Goal: Navigation & Orientation: Find specific page/section

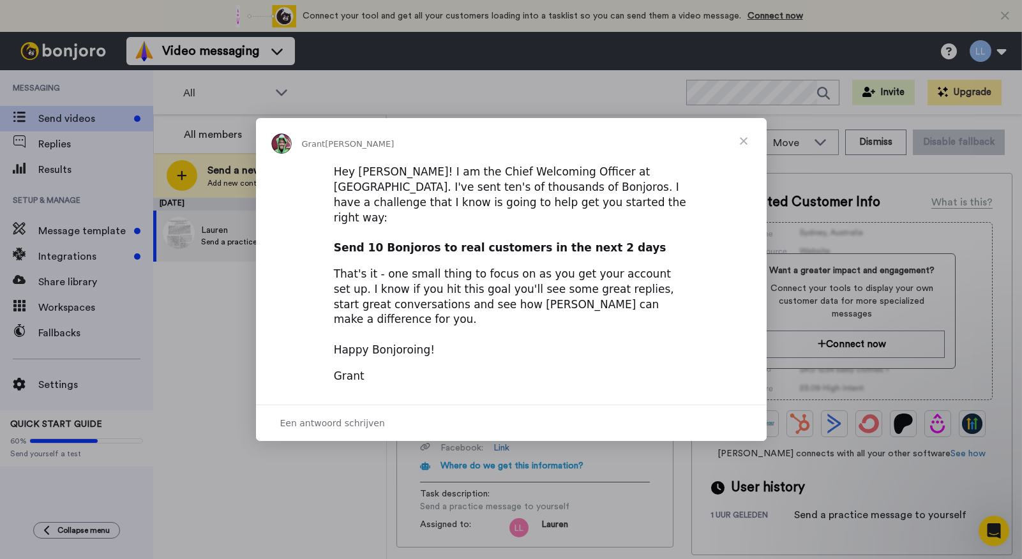
click at [749, 153] on span "Sluiten" at bounding box center [744, 141] width 46 height 46
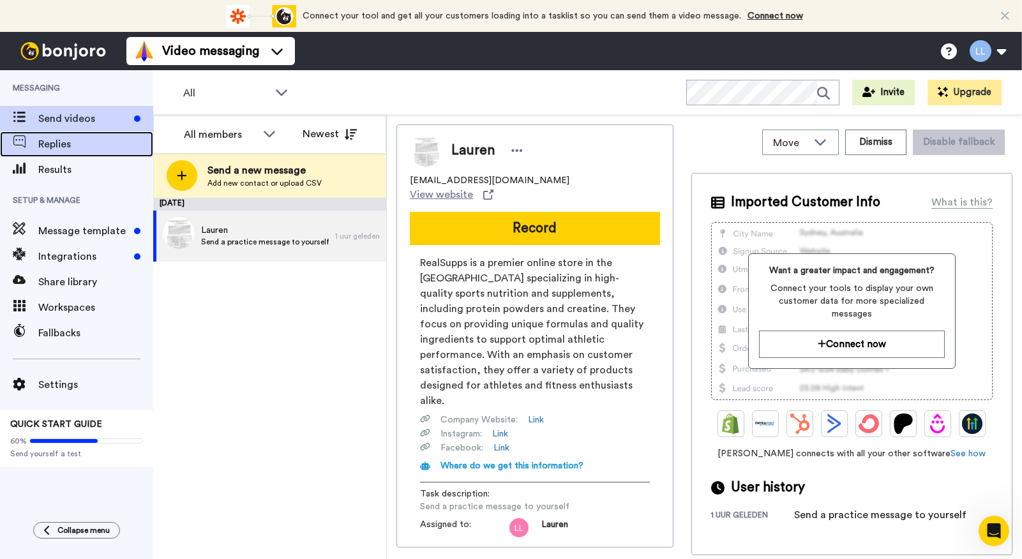
click at [71, 151] on span "Replies" at bounding box center [95, 144] width 115 height 15
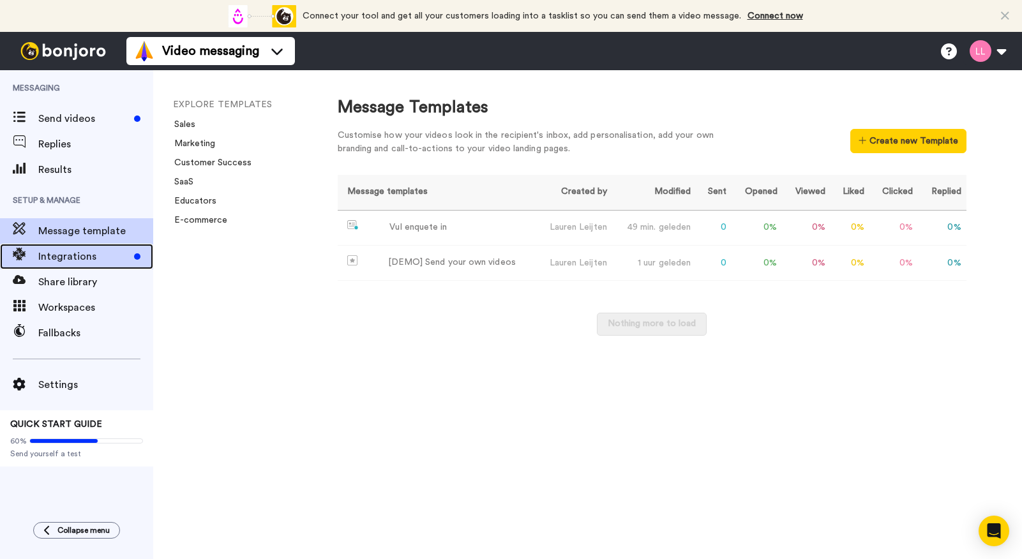
click at [66, 258] on span "Integrations" at bounding box center [83, 256] width 91 height 15
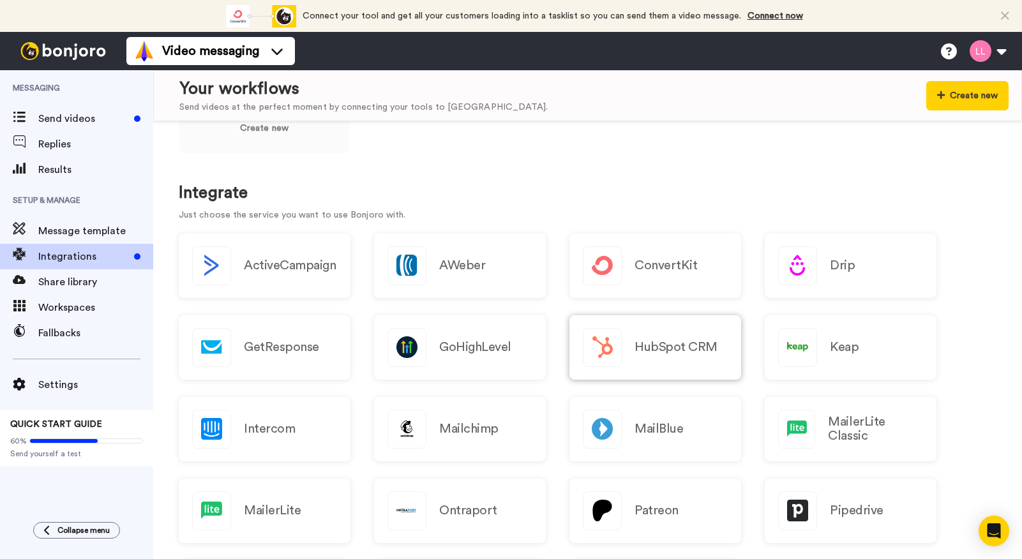
scroll to position [70, 0]
